Goal: Task Accomplishment & Management: Use online tool/utility

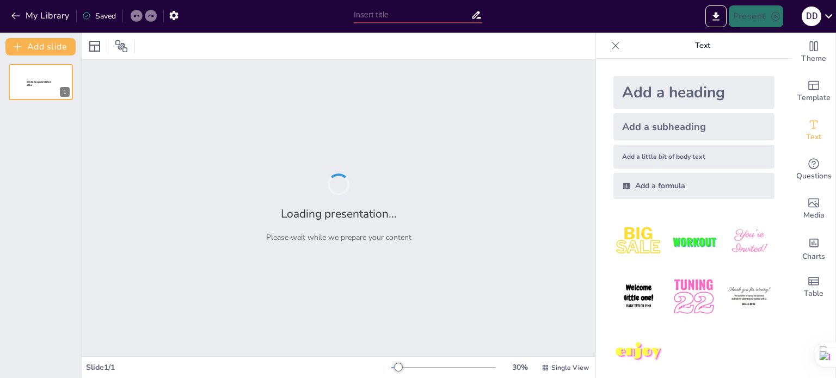
type input "FUNCIONES DEL MINISTERIO PÚBLICO SEGÚN NUESTRA CONSTITUCIÓN DEL ESTADO Y LA LEY"
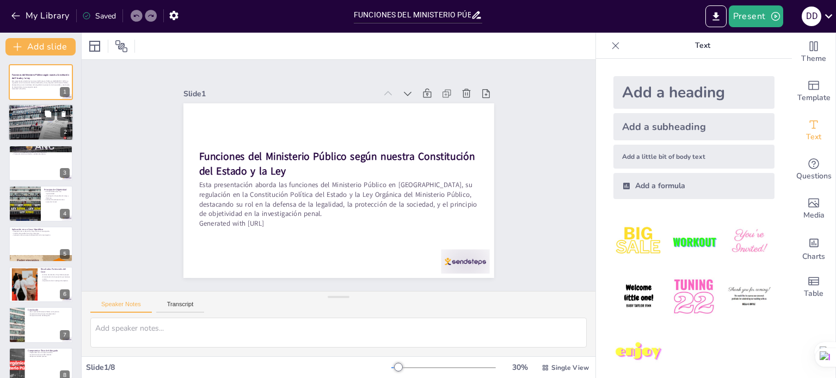
click at [40, 116] on div at bounding box center [41, 122] width 70 height 37
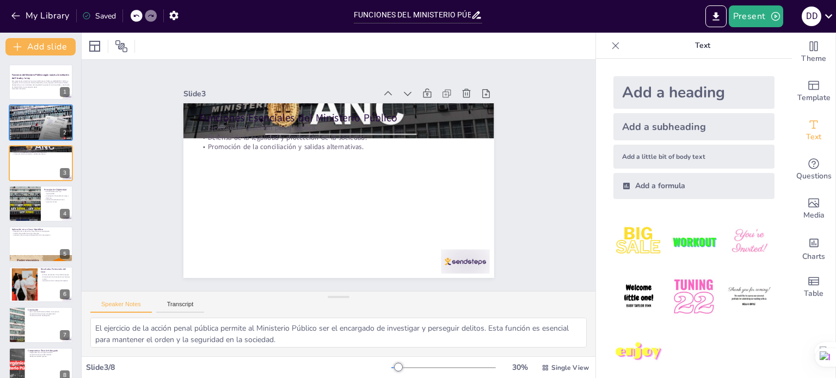
type textarea "La regulación del Ministerio Público es fundamental para entender su funcionami…"
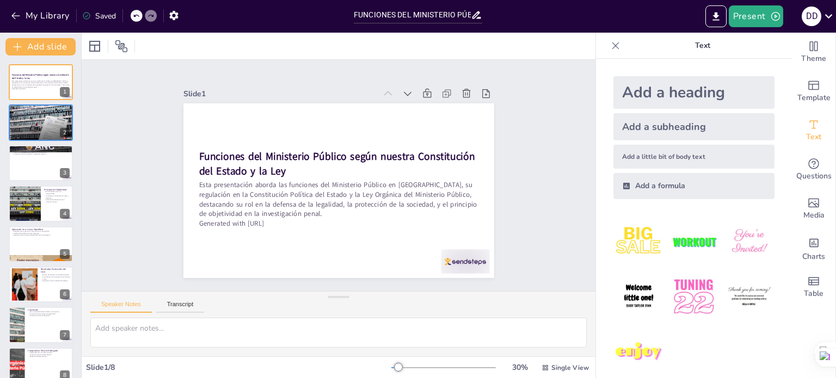
click at [559, 176] on div "Slide 1 Funciones del Ministerio Público según nuestra Constitución del Estado …" at bounding box center [338, 176] width 489 height 552
click at [717, 23] on button "Export to PowerPoint" at bounding box center [715, 16] width 21 height 22
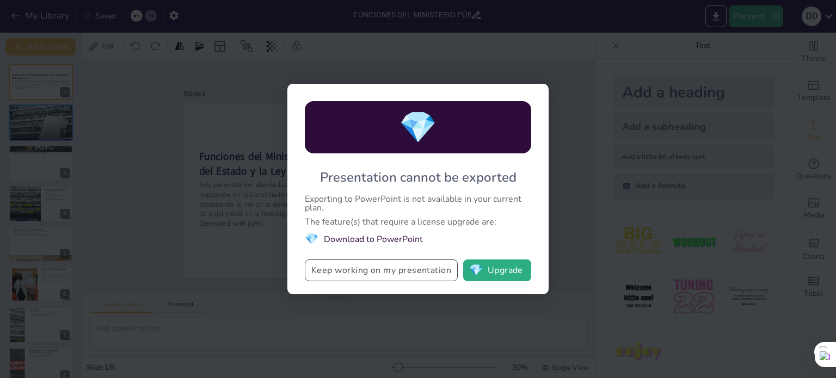
click at [428, 274] on button "Keep working on my presentation" at bounding box center [381, 271] width 153 height 22
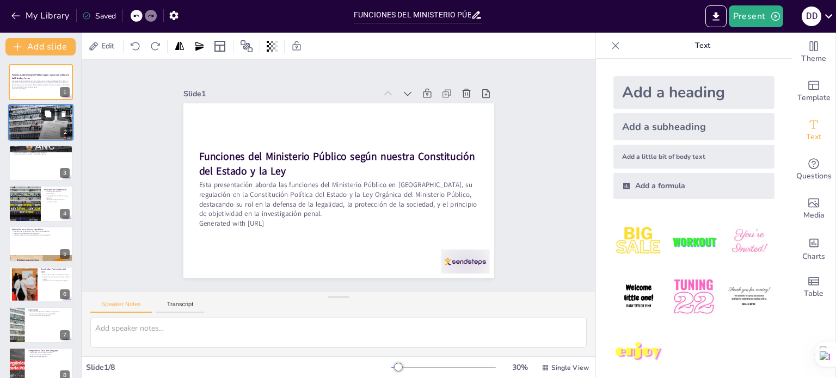
click at [51, 117] on icon at bounding box center [48, 114] width 8 height 8
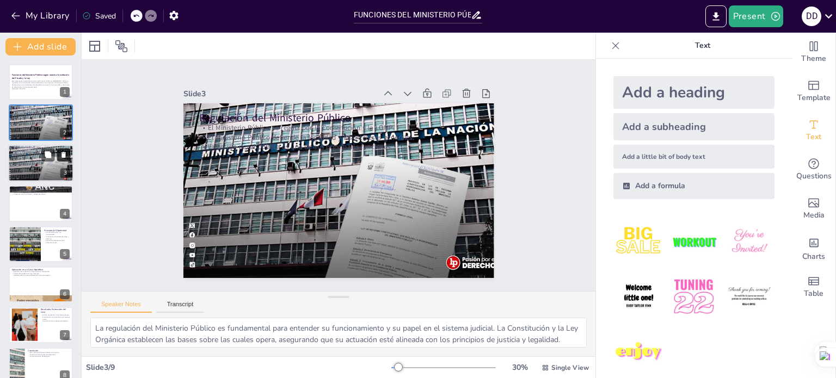
click at [63, 155] on icon at bounding box center [63, 155] width 4 height 6
type textarea "El ejercicio de la acción penal pública permite al Ministerio Público ser el en…"
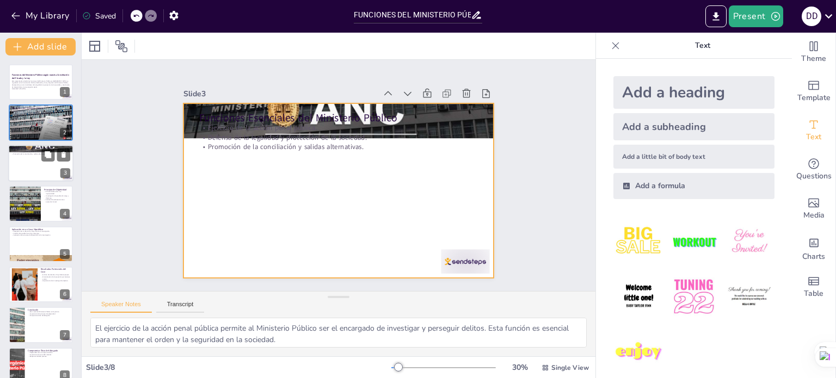
click at [26, 163] on div at bounding box center [40, 163] width 65 height 37
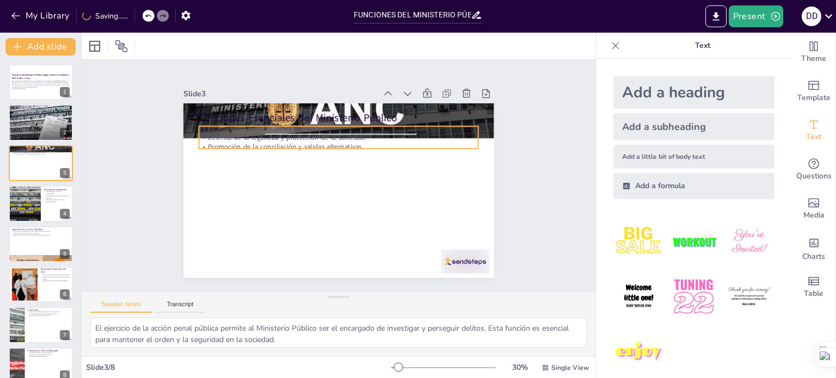
click at [367, 155] on p "Promoción de la conciliación y salidas alternativas." at bounding box center [329, 202] width 269 height 95
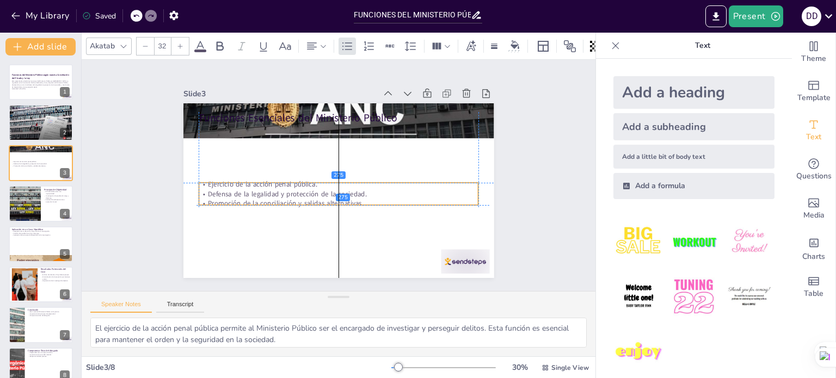
drag, startPoint x: 362, startPoint y: 141, endPoint x: 359, endPoint y: 206, distance: 64.8
click at [359, 206] on p "Promoción de la conciliación y salidas alternativas." at bounding box center [327, 201] width 259 height 122
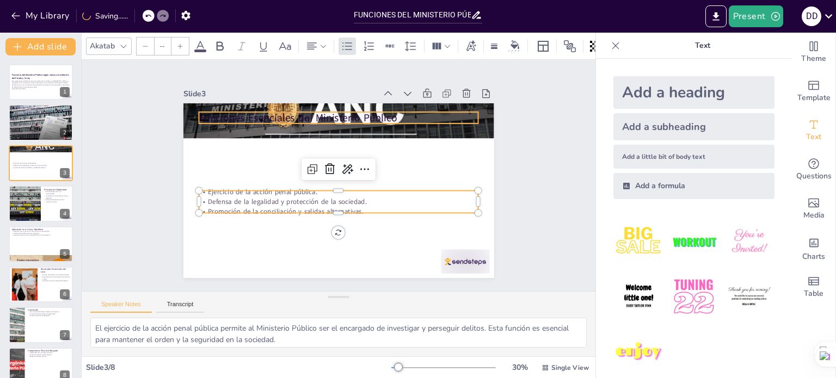
type input "48"
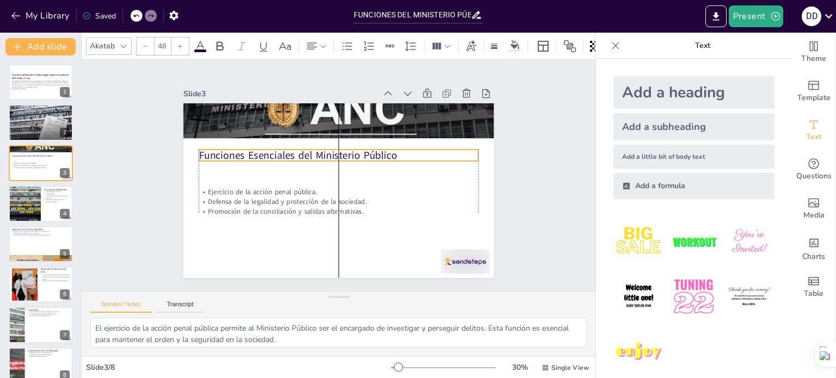
drag, startPoint x: 367, startPoint y: 115, endPoint x: 364, endPoint y: 154, distance: 39.3
click at [364, 154] on p "Funciones Esenciales del Ministerio Público" at bounding box center [352, 160] width 218 height 198
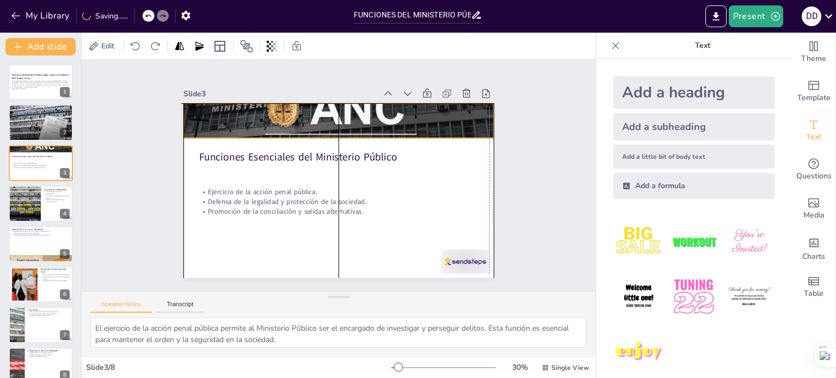
click at [250, 119] on div at bounding box center [311, 128] width 350 height 297
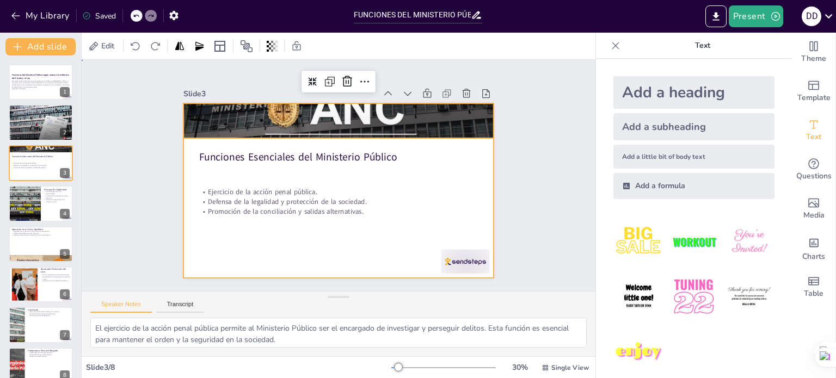
click at [372, 241] on div at bounding box center [326, 185] width 324 height 354
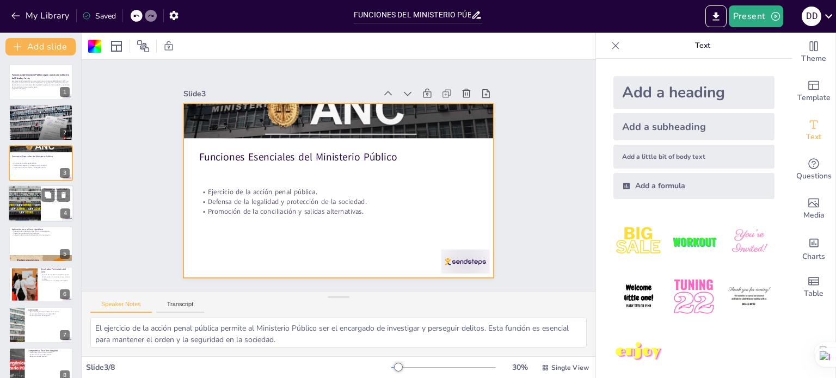
click at [31, 213] on div at bounding box center [24, 203] width 70 height 37
type textarea "La imparcialidad del fiscal es esencial para mantener la confianza en el sistem…"
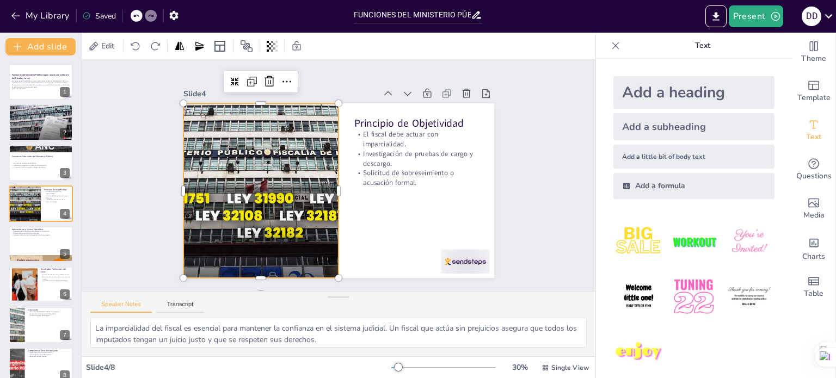
click at [285, 231] on div at bounding box center [287, 115] width 318 height 375
click at [354, 238] on div at bounding box center [347, 163] width 354 height 324
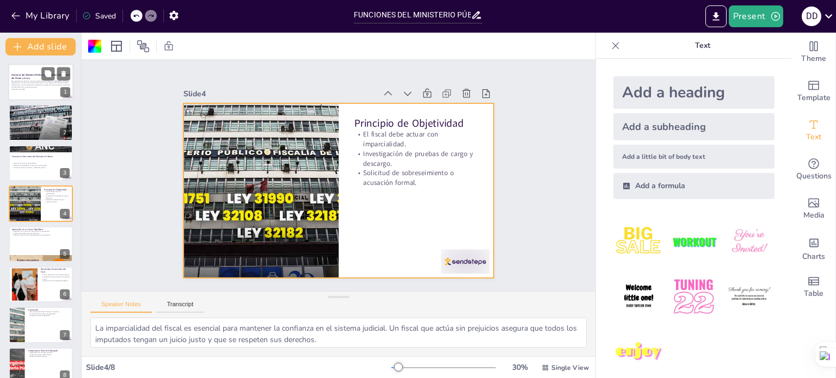
click at [28, 73] on div at bounding box center [40, 82] width 65 height 37
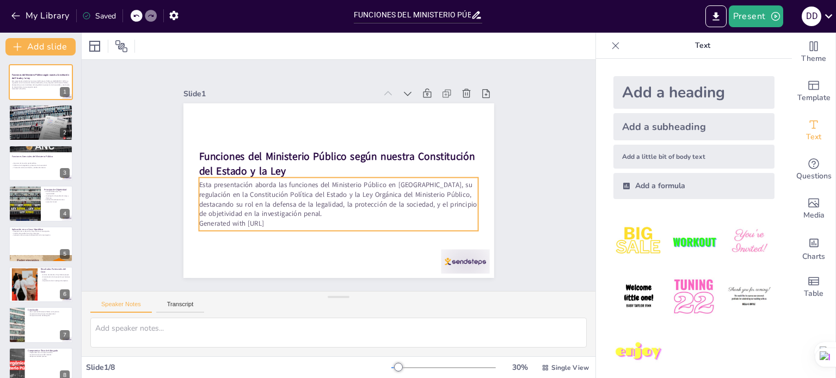
click at [409, 172] on div "Esta presentación aborda las funciones del Ministerio Público en [GEOGRAPHIC_DA…" at bounding box center [367, 171] width 83 height 283
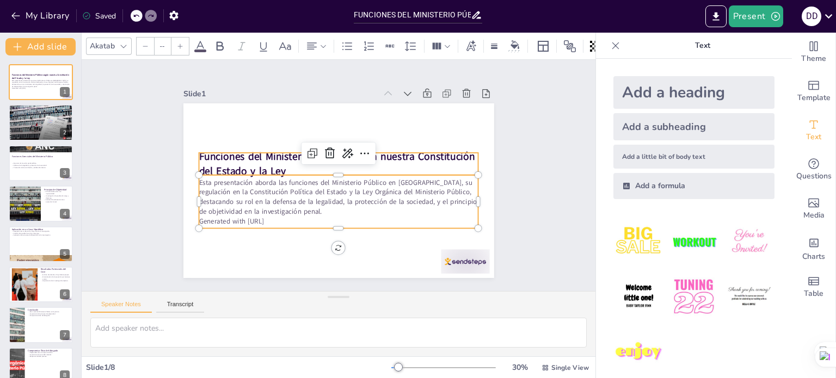
type input "48"
click at [418, 159] on strong "Funciones del Ministerio Público según nuestra Constitución del Estado y la Ley" at bounding box center [349, 184] width 246 height 163
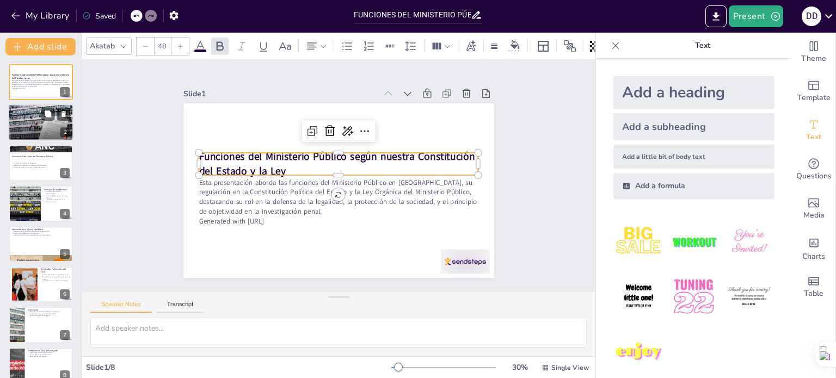
click at [14, 118] on div at bounding box center [41, 122] width 70 height 37
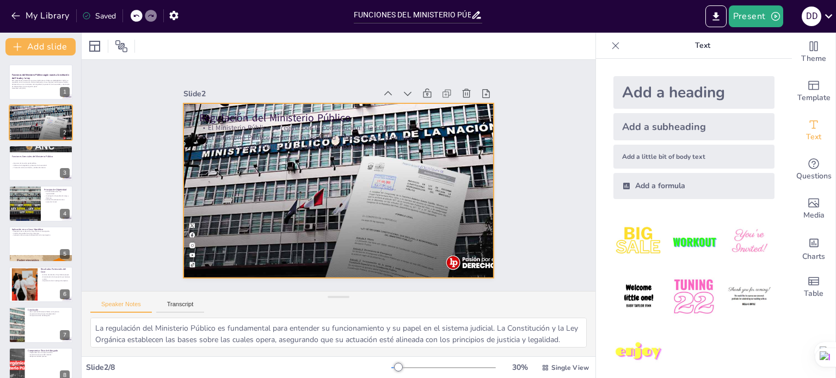
click at [413, 227] on div at bounding box center [324, 172] width 240 height 362
click at [480, 217] on div "Slide 1 Funciones del Ministerio Público según nuestra Constitución del Estado …" at bounding box center [338, 175] width 284 height 535
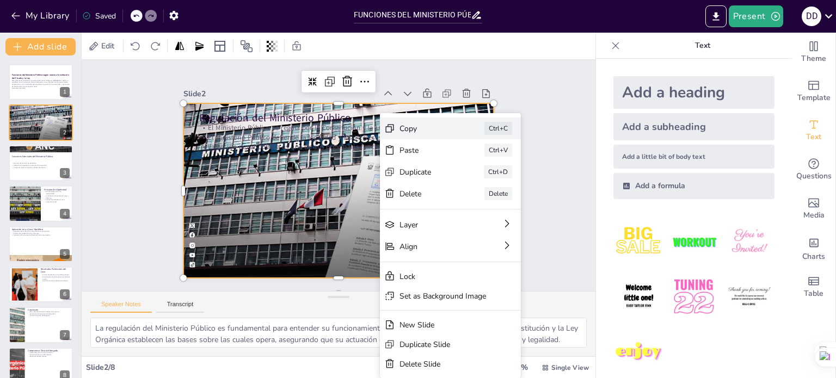
click at [316, 316] on div "Copy" at bounding box center [308, 343] width 16 height 55
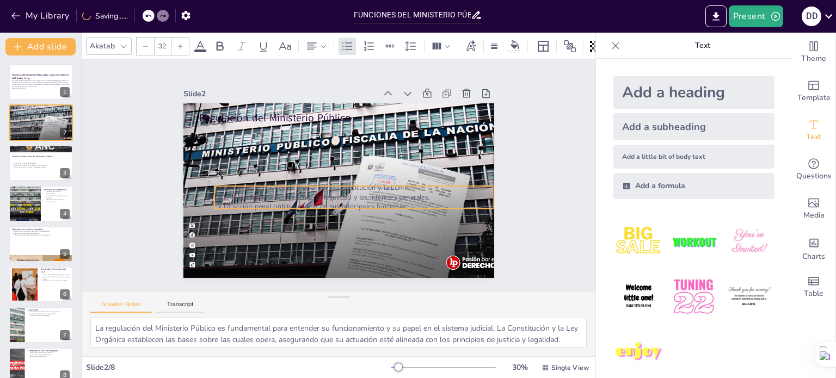
drag, startPoint x: 374, startPoint y: 139, endPoint x: 392, endPoint y: 199, distance: 62.5
click at [390, 199] on p "La acción penal pública es una de sus principales funciones." at bounding box center [304, 170] width 172 height 232
click at [532, 177] on div "Slide 1 Funciones del Ministerio Público según nuestra Constitución del Estado …" at bounding box center [338, 175] width 560 height 379
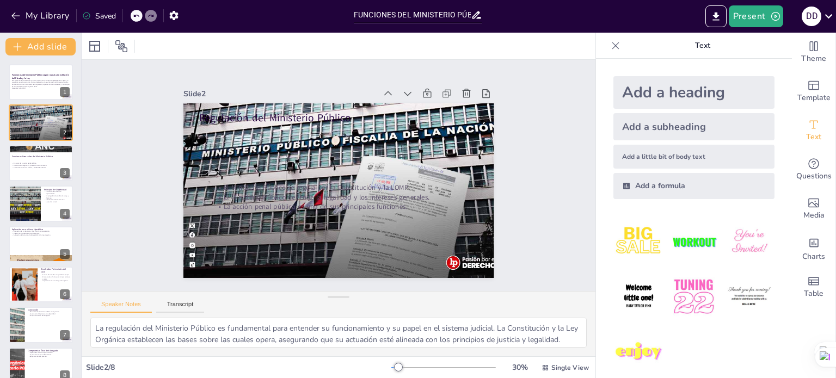
drag, startPoint x: 282, startPoint y: 4, endPoint x: 602, endPoint y: 73, distance: 326.9
click at [605, 73] on div "Add a heading Add a subheading Add a little bit of body text Add a formula" at bounding box center [694, 137] width 178 height 140
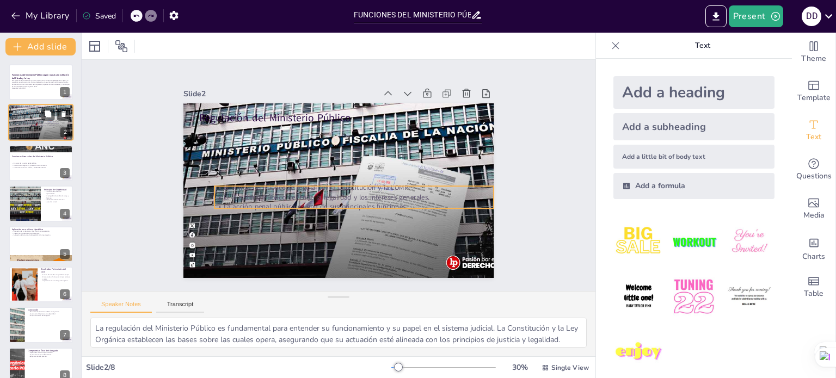
click at [44, 122] on p "El Ministerio Público se regula por la Constitución y la LOMP." at bounding box center [44, 122] width 59 height 2
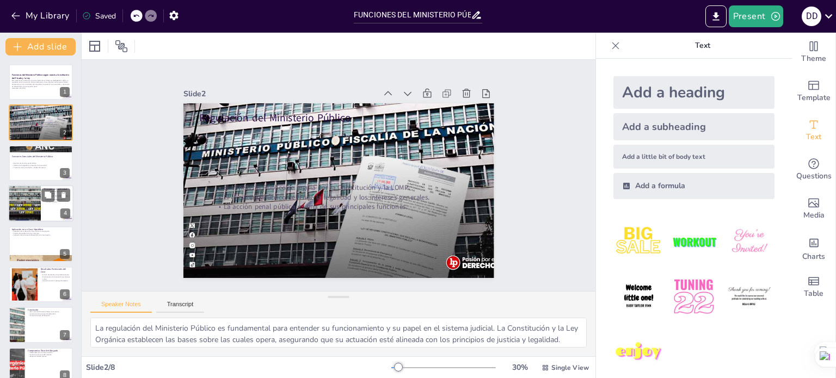
click at [27, 215] on div at bounding box center [24, 203] width 70 height 37
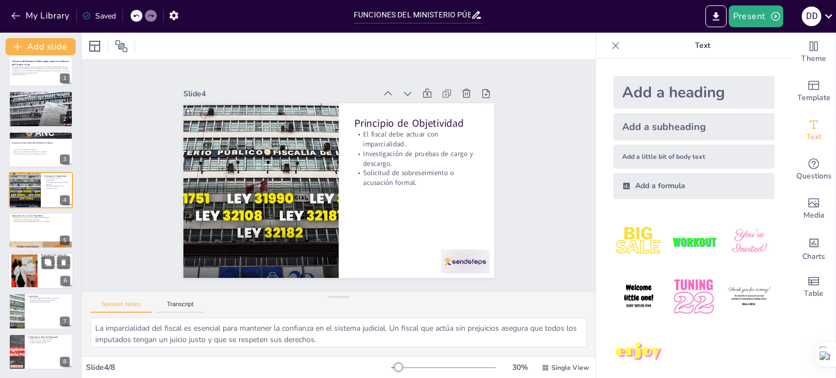
click at [39, 254] on div at bounding box center [40, 270] width 65 height 37
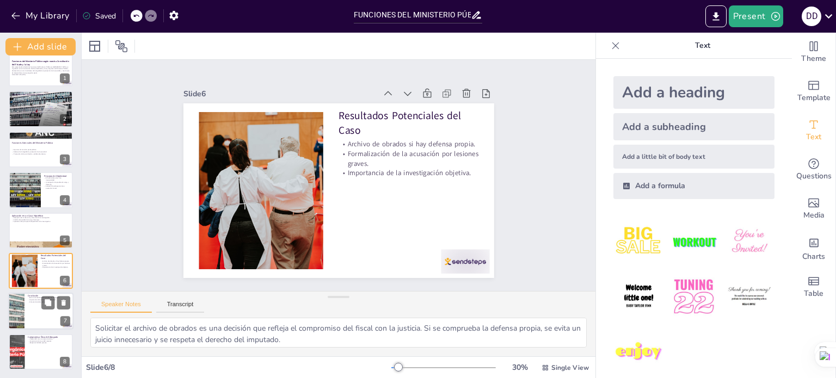
click at [16, 303] on div at bounding box center [16, 311] width 70 height 37
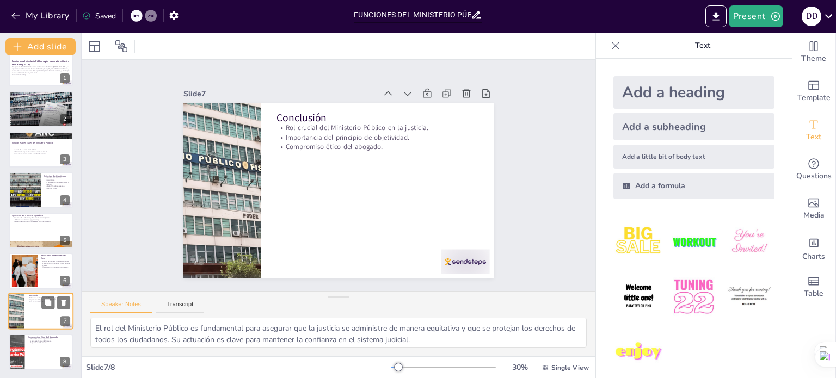
scroll to position [14, 0]
click at [15, 354] on div at bounding box center [16, 351] width 70 height 37
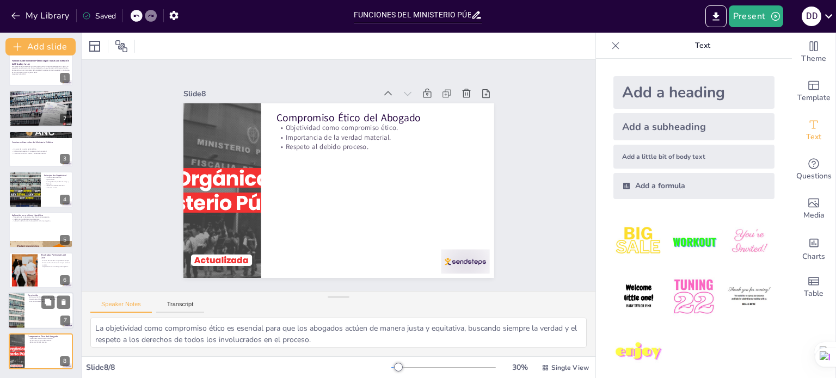
click at [19, 309] on div at bounding box center [16, 311] width 70 height 37
type textarea "El rol del Ministerio Público es fundamental para asegurar que la justicia se a…"
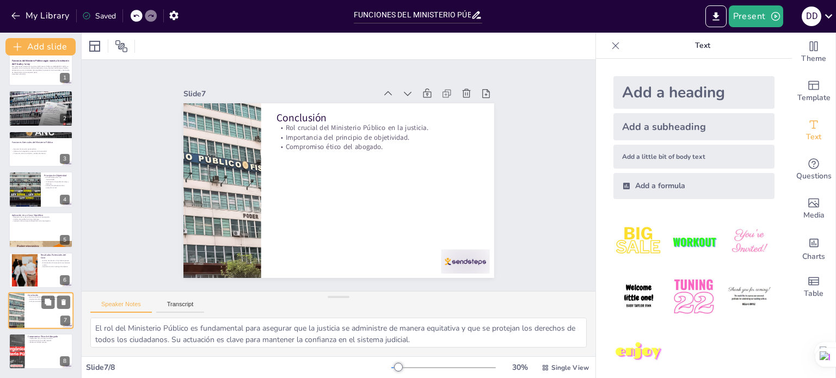
scroll to position [14, 0]
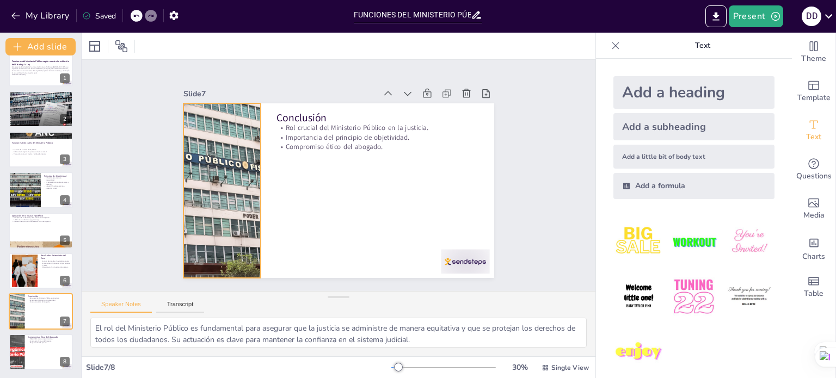
click at [187, 205] on div at bounding box center [236, 119] width 372 height 337
click at [252, 187] on div at bounding box center [277, 75] width 295 height 375
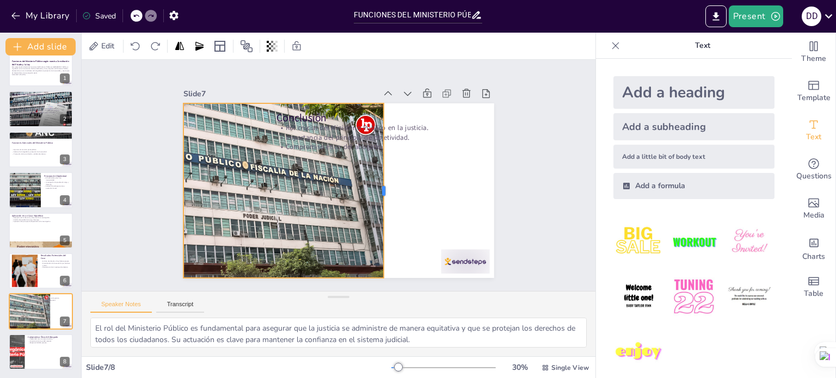
drag, startPoint x: 254, startPoint y: 184, endPoint x: 377, endPoint y: 176, distance: 123.2
click at [377, 178] on div at bounding box center [350, 225] width 156 height 95
click at [323, 202] on div at bounding box center [389, 281] width 269 height 371
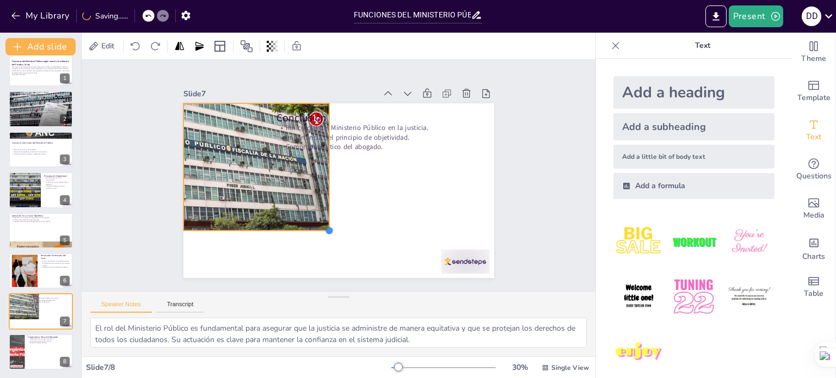
drag, startPoint x: 377, startPoint y: 272, endPoint x: 307, endPoint y: 205, distance: 96.2
click at [322, 217] on div "Conclusión Rol crucial del Ministerio Público en la justicia. Importancia del p…" at bounding box center [331, 188] width 356 height 306
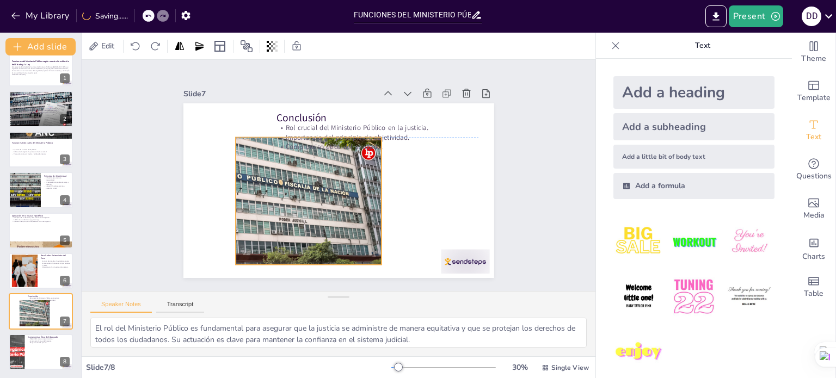
drag, startPoint x: 272, startPoint y: 180, endPoint x: 324, endPoint y: 218, distance: 64.7
click at [324, 218] on div at bounding box center [261, 160] width 274 height 231
click at [319, 110] on icon at bounding box center [327, 104] width 17 height 17
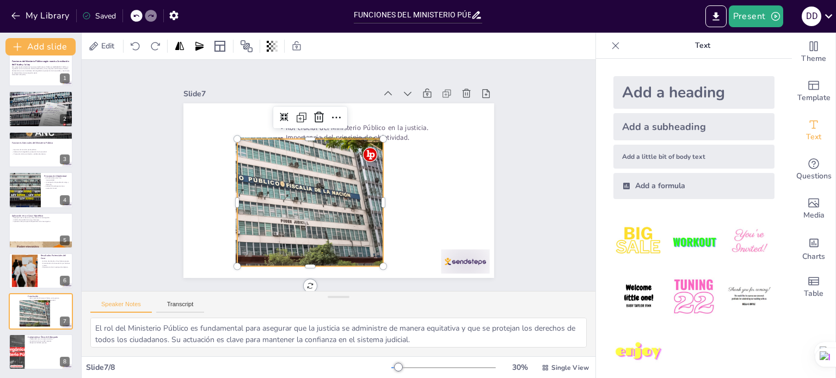
click at [333, 182] on div at bounding box center [262, 195] width 255 height 152
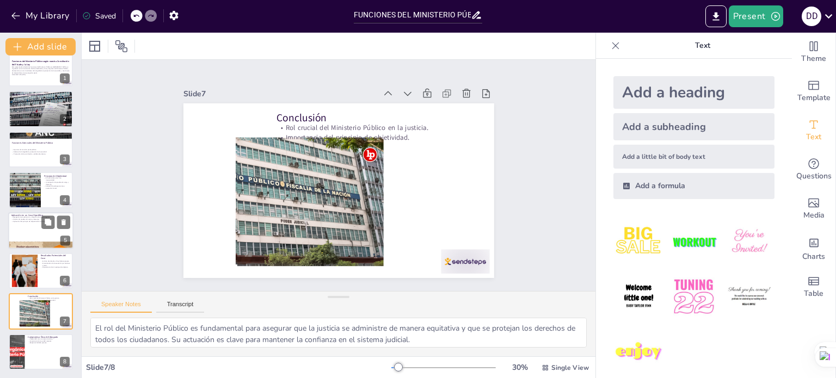
scroll to position [0, 0]
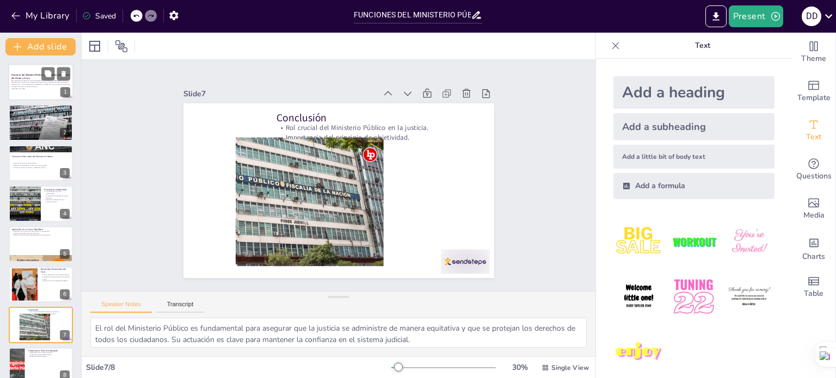
click at [48, 82] on p "Esta presentación aborda las funciones del Ministerio Público en [GEOGRAPHIC_DA…" at bounding box center [40, 83] width 59 height 8
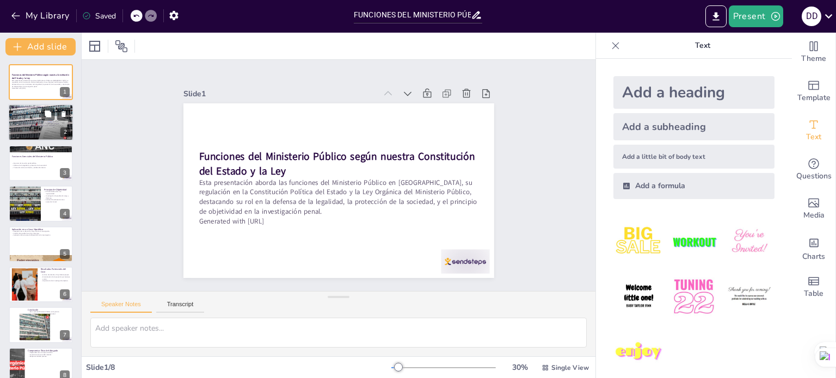
click at [37, 118] on div at bounding box center [41, 122] width 70 height 37
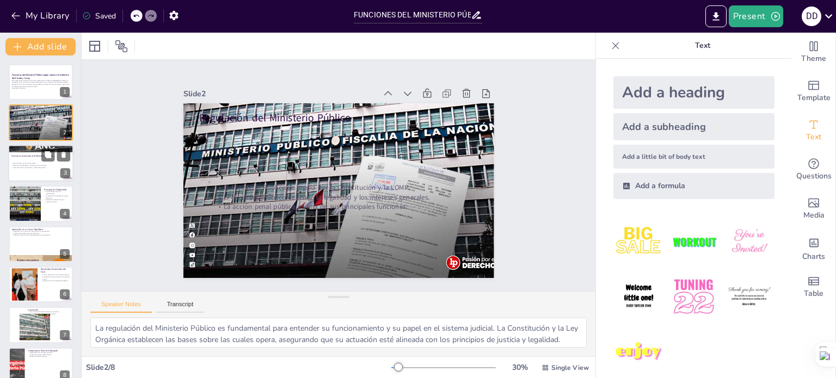
click at [33, 167] on p "Promoción de la conciliación y salidas alternativas." at bounding box center [40, 168] width 59 height 2
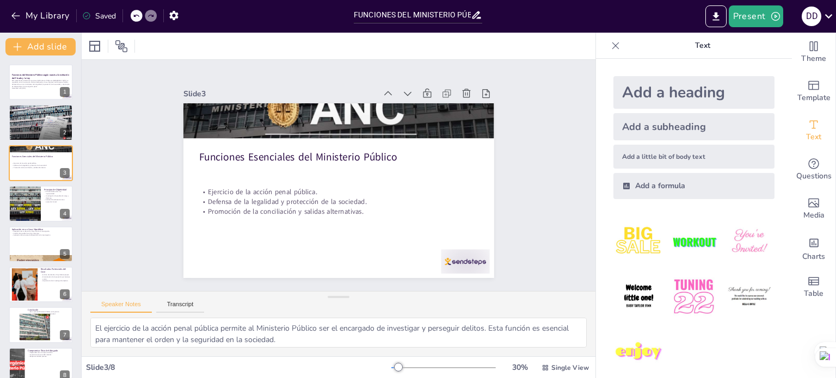
click at [619, 237] on img at bounding box center [638, 242] width 51 height 51
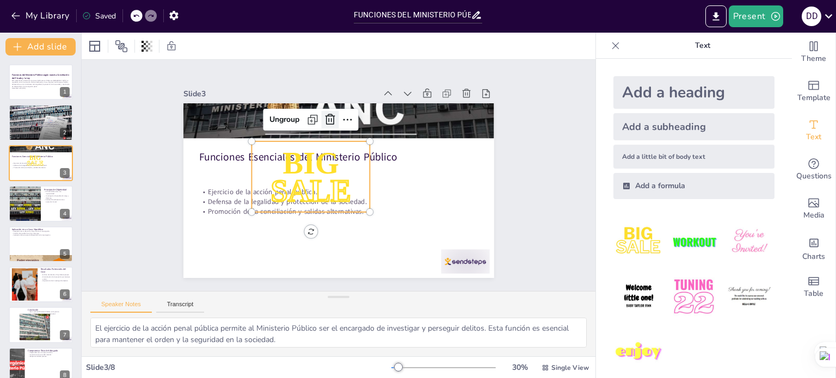
click at [342, 113] on icon at bounding box center [348, 119] width 13 height 13
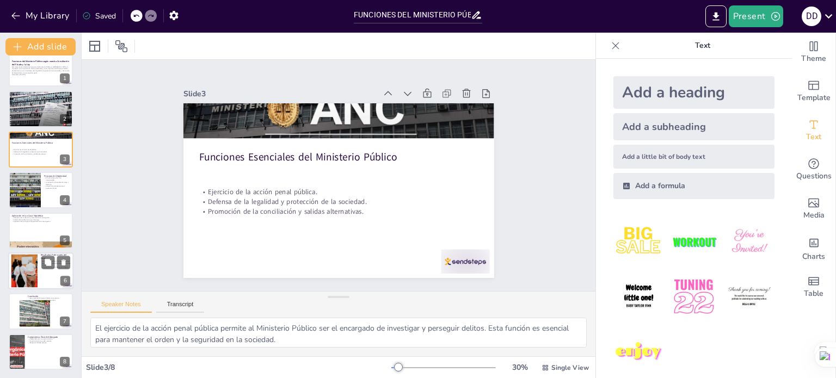
click at [27, 258] on div at bounding box center [24, 271] width 50 height 33
type textarea "Solicitar el archivo de obrados es una decisión que refleja el compromiso del f…"
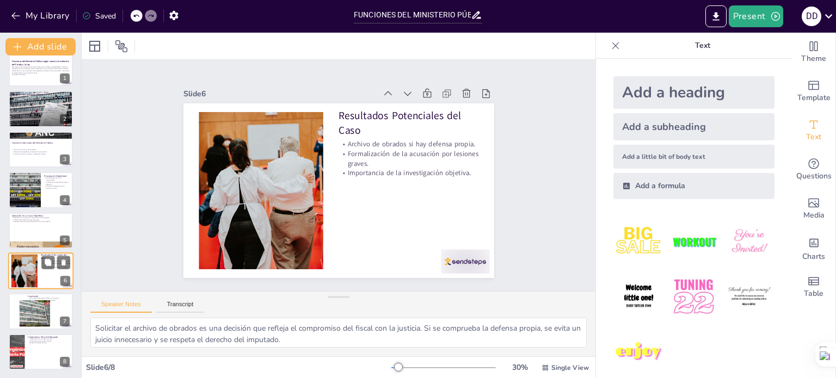
scroll to position [14, 0]
